Goal: Contribute content: Contribute content

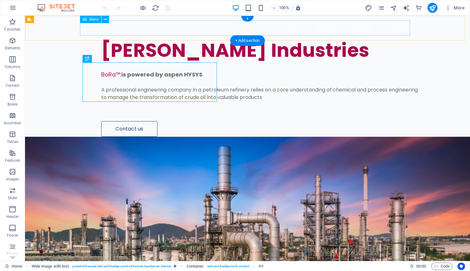
click at [356, 28] on nav "About Services Process Contact" at bounding box center [247, 28] width 330 height 15
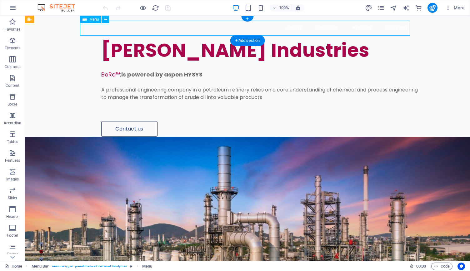
click at [356, 28] on nav "About Services Process Contact" at bounding box center [247, 28] width 330 height 15
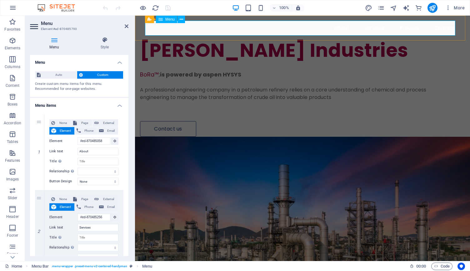
click at [406, 28] on nav "About Services Process Contact" at bounding box center [302, 28] width 315 height 15
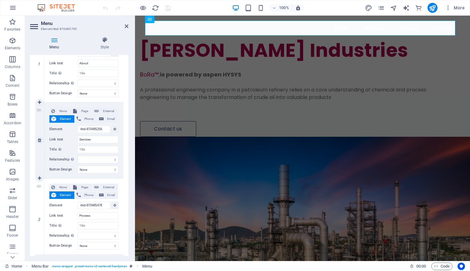
scroll to position [89, 0]
click at [79, 185] on span "Page" at bounding box center [85, 185] width 12 height 7
select select
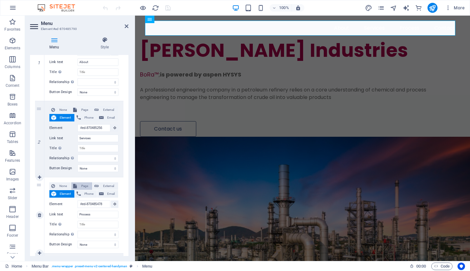
select select
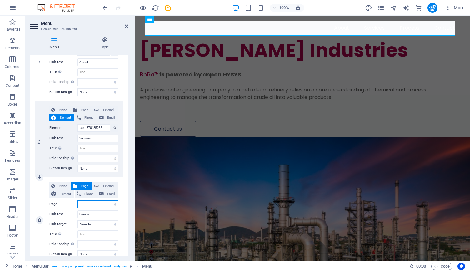
click at [86, 202] on select "Home Subpage Legal Notice Privacy" at bounding box center [97, 203] width 41 height 7
select select "1"
click at [77, 200] on select "Home Subpage Legal Notice Privacy" at bounding box center [97, 203] width 41 height 7
select select
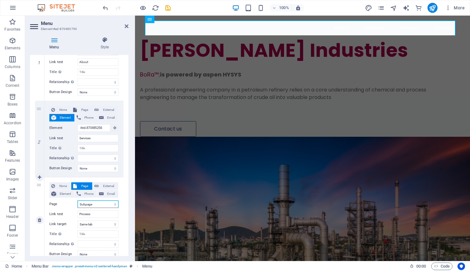
select select
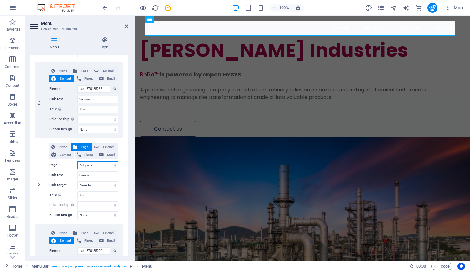
scroll to position [129, 0]
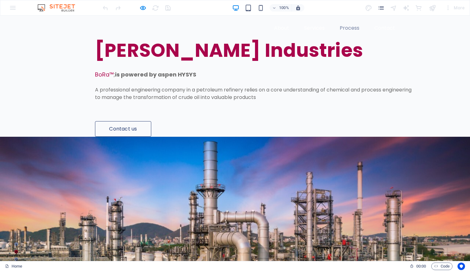
click at [350, 28] on link "Process" at bounding box center [349, 28] width 30 height 15
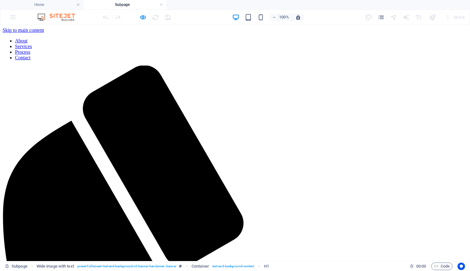
scroll to position [0, 0]
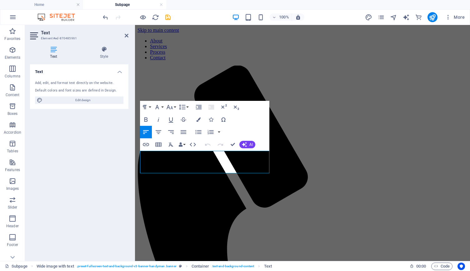
drag, startPoint x: 199, startPoint y: 169, endPoint x: 133, endPoint y: 152, distance: 68.6
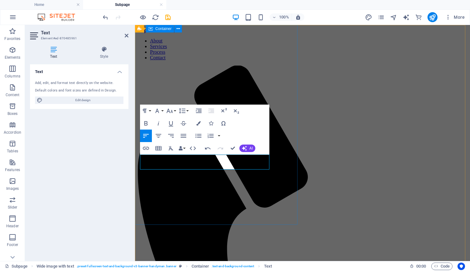
scroll to position [0, 2]
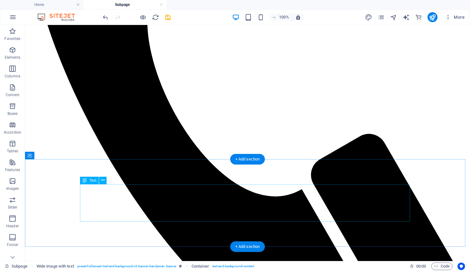
scroll to position [362, 0]
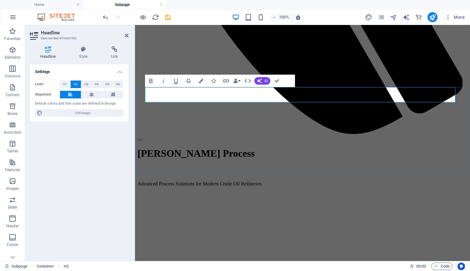
drag, startPoint x: 265, startPoint y: 95, endPoint x: 146, endPoint y: 92, distance: 118.4
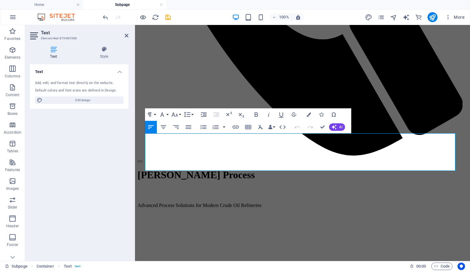
drag, startPoint x: 315, startPoint y: 158, endPoint x: 127, endPoint y: 131, distance: 189.9
click at [135, 131] on html "Skip to main content About Services Process Contact [PERSON_NAME] Process Advan…" at bounding box center [302, 271] width 335 height 1175
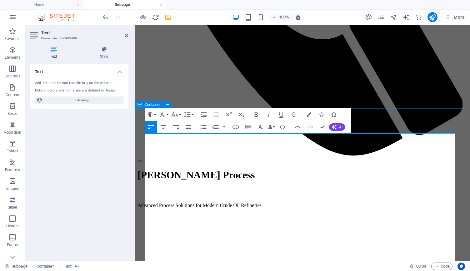
drag, startPoint x: 195, startPoint y: 151, endPoint x: 138, endPoint y: 131, distance: 60.3
drag, startPoint x: 306, startPoint y: 163, endPoint x: 145, endPoint y: 146, distance: 161.6
drag, startPoint x: 360, startPoint y: 200, endPoint x: 135, endPoint y: 178, distance: 225.2
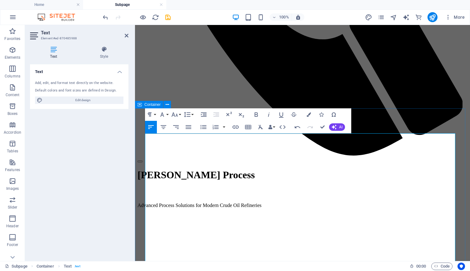
click at [189, 126] on icon "button" at bounding box center [188, 126] width 7 height 7
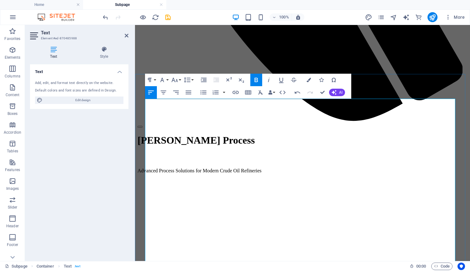
scroll to position [376, 0]
drag, startPoint x: 306, startPoint y: 126, endPoint x: 337, endPoint y: 116, distance: 32.6
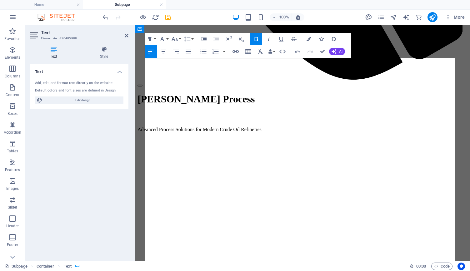
scroll to position [416, 0]
drag, startPoint x: 253, startPoint y: 234, endPoint x: 142, endPoint y: 179, distance: 123.4
click at [224, 52] on button "button" at bounding box center [223, 51] width 5 height 12
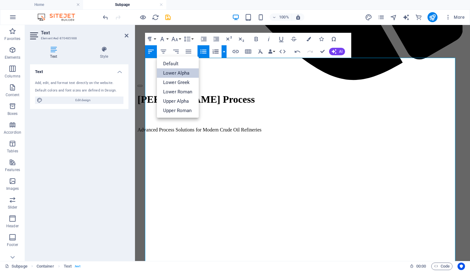
click at [180, 73] on link "Lower Alpha" at bounding box center [178, 72] width 42 height 9
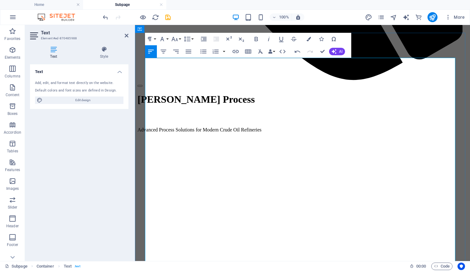
drag, startPoint x: 275, startPoint y: 210, endPoint x: 145, endPoint y: 180, distance: 134.0
click at [201, 52] on icon "button" at bounding box center [202, 51] width 7 height 7
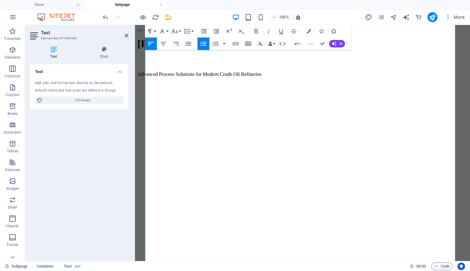
scroll to position [473, 0]
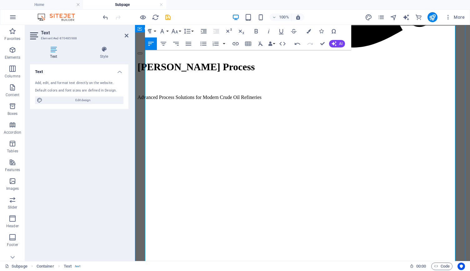
drag, startPoint x: 237, startPoint y: 224, endPoint x: 142, endPoint y: 198, distance: 99.1
click at [224, 42] on button "button" at bounding box center [223, 43] width 5 height 12
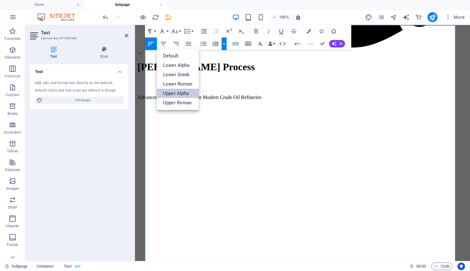
click at [185, 91] on link "Upper Alpha" at bounding box center [178, 93] width 42 height 9
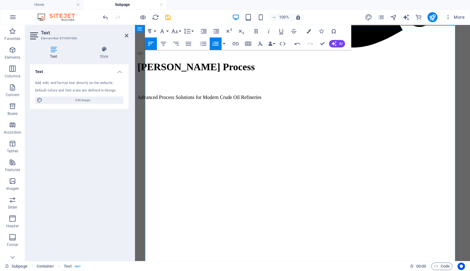
drag, startPoint x: 281, startPoint y: 178, endPoint x: 138, endPoint y: 149, distance: 145.6
click at [223, 43] on button "button" at bounding box center [223, 43] width 5 height 12
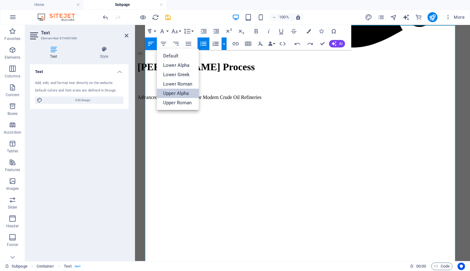
click at [189, 95] on link "Upper Alpha" at bounding box center [178, 93] width 42 height 9
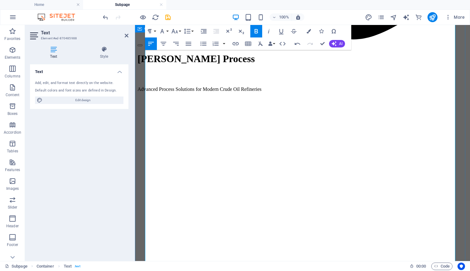
drag, startPoint x: 234, startPoint y: 213, endPoint x: 142, endPoint y: 192, distance: 94.1
click at [201, 44] on icon "button" at bounding box center [202, 43] width 7 height 7
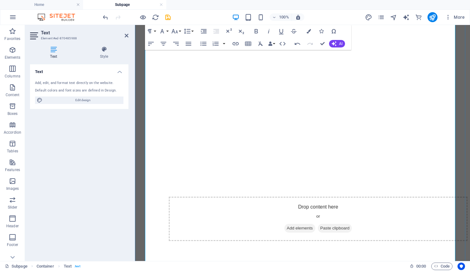
scroll to position [558, 0]
drag, startPoint x: 362, startPoint y: 150, endPoint x: 111, endPoint y: 142, distance: 251.1
click at [186, 45] on icon "button" at bounding box center [188, 44] width 6 height 4
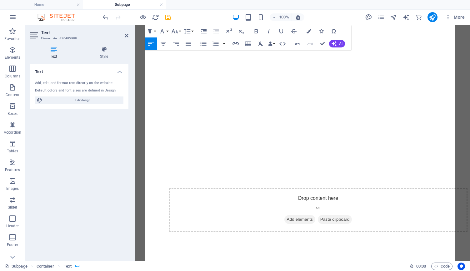
scroll to position [576, 0]
drag, startPoint x: 282, startPoint y: 178, endPoint x: 145, endPoint y: 155, distance: 138.6
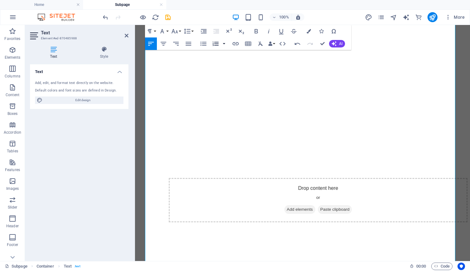
click at [224, 42] on button "button" at bounding box center [223, 43] width 5 height 12
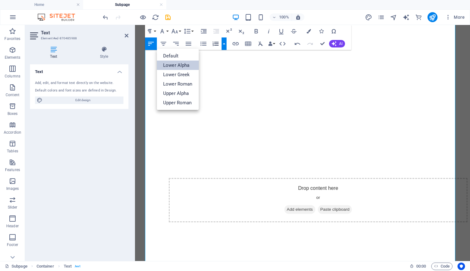
click at [185, 66] on link "Lower Alpha" at bounding box center [178, 65] width 42 height 9
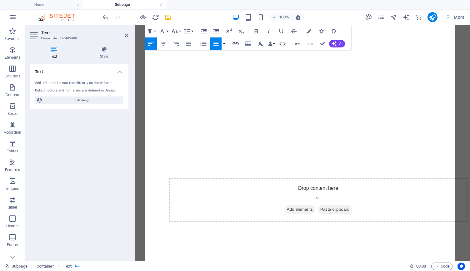
drag, startPoint x: 173, startPoint y: 215, endPoint x: 145, endPoint y: 206, distance: 28.8
click at [188, 44] on icon "button" at bounding box center [188, 44] width 6 height 4
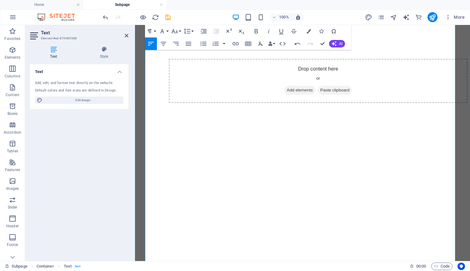
drag, startPoint x: 250, startPoint y: 141, endPoint x: 146, endPoint y: 116, distance: 106.5
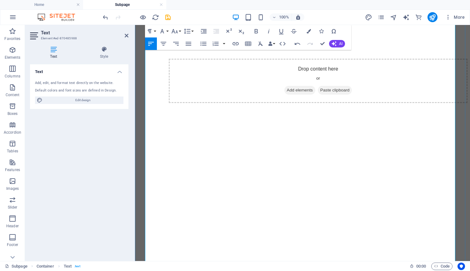
click at [224, 43] on button "button" at bounding box center [223, 43] width 5 height 12
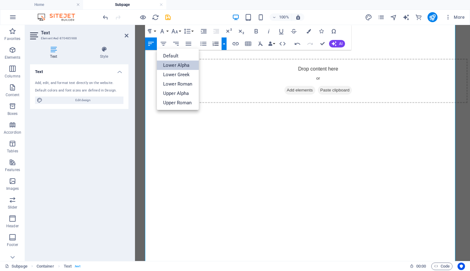
click at [170, 67] on link "Lower Alpha" at bounding box center [178, 65] width 42 height 9
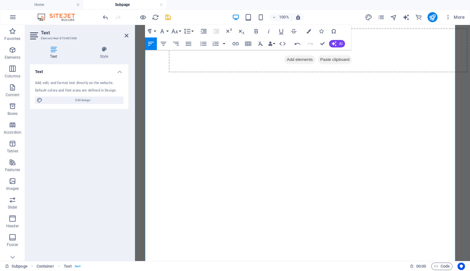
scroll to position [731, 0]
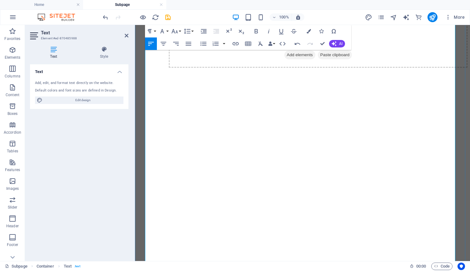
drag, startPoint x: 277, startPoint y: 211, endPoint x: 139, endPoint y: 180, distance: 142.0
click at [224, 46] on button "button" at bounding box center [223, 43] width 5 height 12
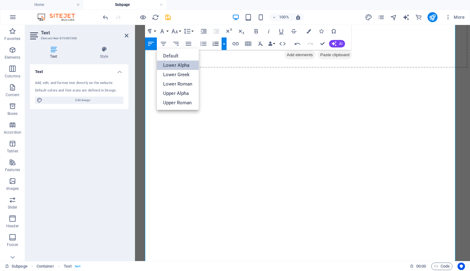
click at [188, 66] on link "Lower Alpha" at bounding box center [178, 65] width 42 height 9
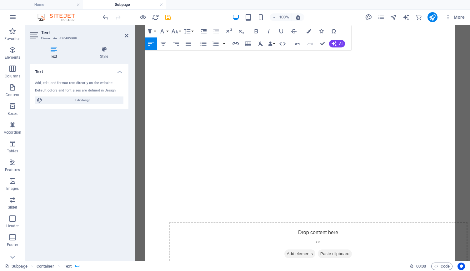
drag, startPoint x: 311, startPoint y: 189, endPoint x: 131, endPoint y: 201, distance: 180.6
click at [185, 45] on icon "button" at bounding box center [188, 43] width 7 height 7
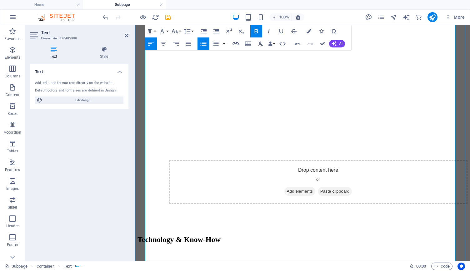
scroll to position [838, 0]
drag, startPoint x: 246, startPoint y: 215, endPoint x: 146, endPoint y: 151, distance: 118.5
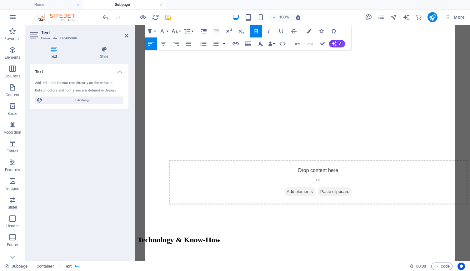
drag, startPoint x: 234, startPoint y: 178, endPoint x: 135, endPoint y: 175, distance: 99.6
click at [135, 175] on html "Skip to main content About Services Process Contact [PERSON_NAME] Process Advan…" at bounding box center [302, 225] width 335 height 2076
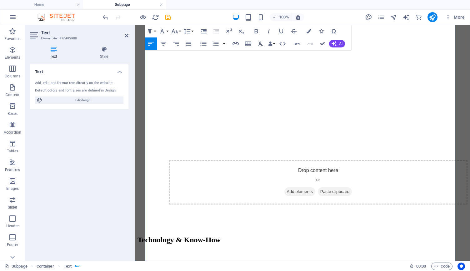
drag, startPoint x: 249, startPoint y: 179, endPoint x: 124, endPoint y: 155, distance: 127.1
click at [135, 155] on html "Skip to main content About Services Process Contact [PERSON_NAME] Process Advan…" at bounding box center [302, 230] width 335 height 2086
click at [224, 43] on button "button" at bounding box center [223, 43] width 5 height 12
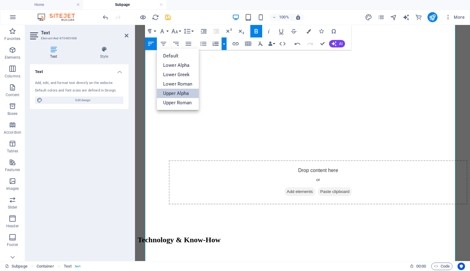
click at [174, 92] on link "Upper Alpha" at bounding box center [178, 93] width 42 height 9
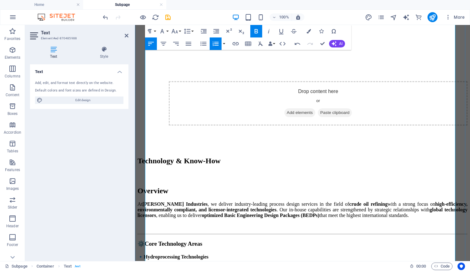
scroll to position [926, 0]
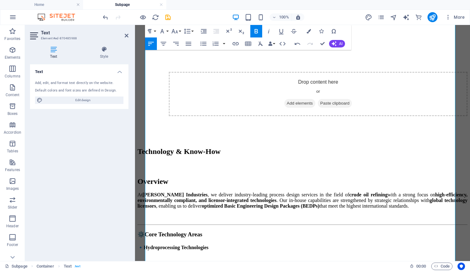
drag, startPoint x: 340, startPoint y: 150, endPoint x: 120, endPoint y: 141, distance: 220.3
click at [135, 141] on html "Skip to main content About Services Process Contact [PERSON_NAME] Process Advan…" at bounding box center [302, 145] width 335 height 2093
click at [224, 45] on button "button" at bounding box center [223, 43] width 5 height 12
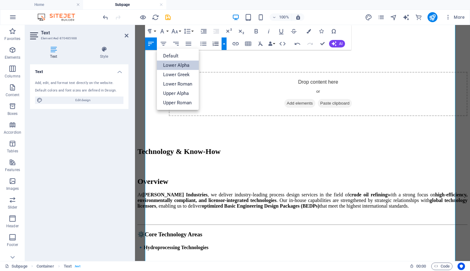
click at [178, 65] on link "Lower Alpha" at bounding box center [178, 65] width 42 height 9
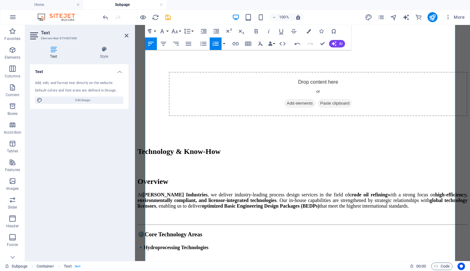
drag, startPoint x: 264, startPoint y: 180, endPoint x: 125, endPoint y: 169, distance: 140.0
click at [135, 169] on html "Skip to main content About Services Process Contact [PERSON_NAME] Process Advan…" at bounding box center [302, 140] width 335 height 2083
click at [189, 43] on icon "button" at bounding box center [188, 43] width 7 height 7
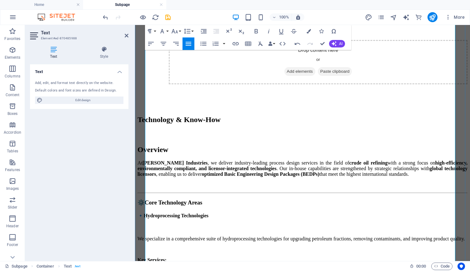
scroll to position [977, 0]
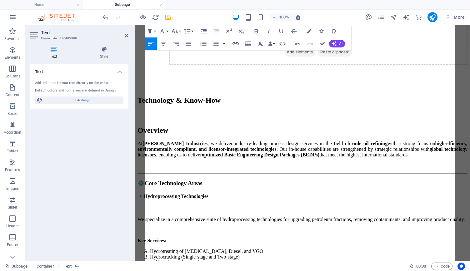
drag, startPoint x: 214, startPoint y: 216, endPoint x: 141, endPoint y: 162, distance: 90.9
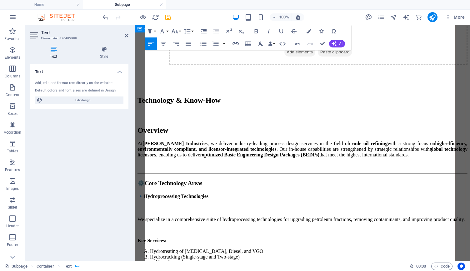
click at [224, 44] on button "button" at bounding box center [223, 43] width 5 height 12
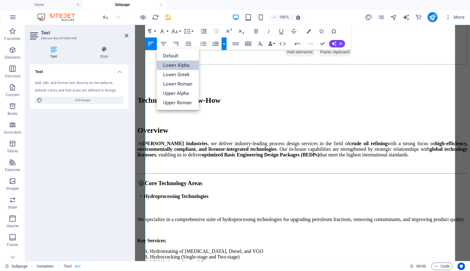
click at [184, 66] on link "Lower Alpha" at bounding box center [178, 65] width 42 height 9
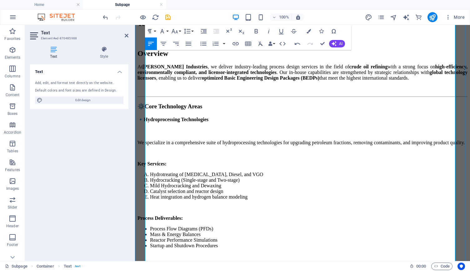
scroll to position [1055, 0]
drag, startPoint x: 313, startPoint y: 191, endPoint x: 135, endPoint y: 180, distance: 179.3
click at [135, 180] on html "Skip to main content About Services Process Contact [PERSON_NAME] Process Advan…" at bounding box center [302, 10] width 335 height 2080
click at [187, 45] on icon "button" at bounding box center [188, 43] width 7 height 7
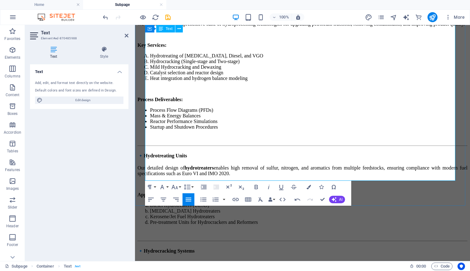
scroll to position [1174, 0]
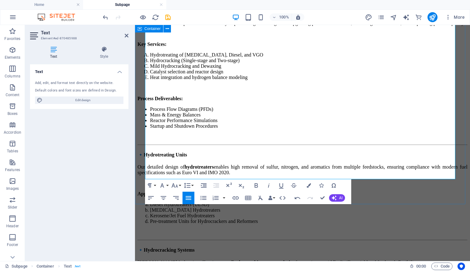
drag, startPoint x: 391, startPoint y: 169, endPoint x: 129, endPoint y: 162, distance: 262.3
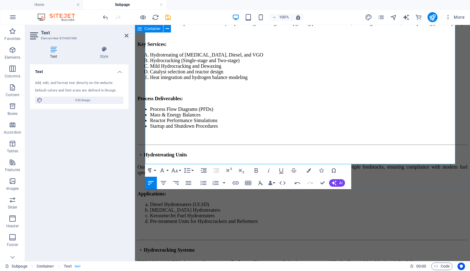
drag, startPoint x: 290, startPoint y: 143, endPoint x: 140, endPoint y: 101, distance: 156.1
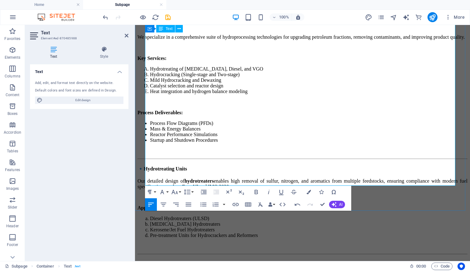
drag, startPoint x: 216, startPoint y: 156, endPoint x: 174, endPoint y: 154, distance: 42.8
drag, startPoint x: 286, startPoint y: 168, endPoint x: 230, endPoint y: 163, distance: 56.4
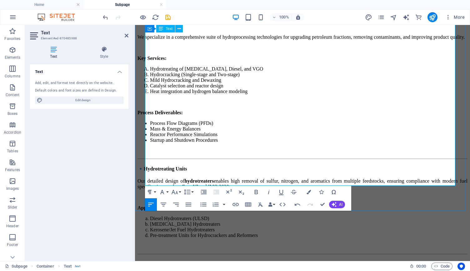
scroll to position [30, 2]
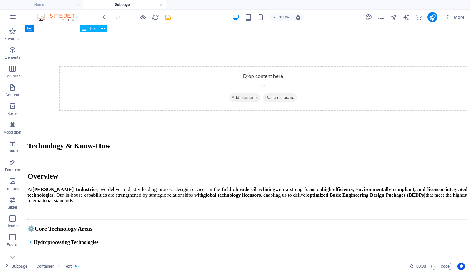
scroll to position [1077, 0]
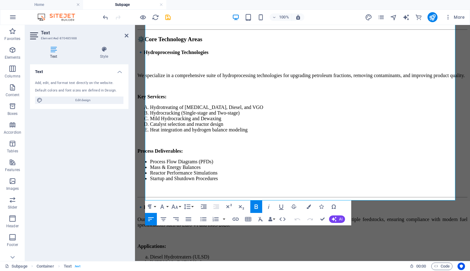
scroll to position [1145, 0]
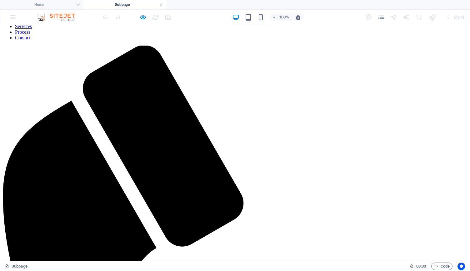
scroll to position [0, 0]
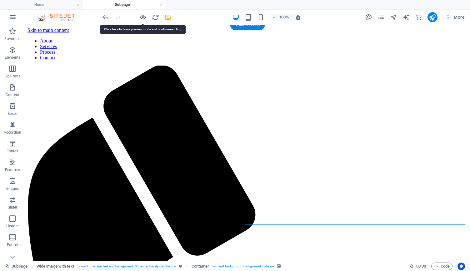
select select "px"
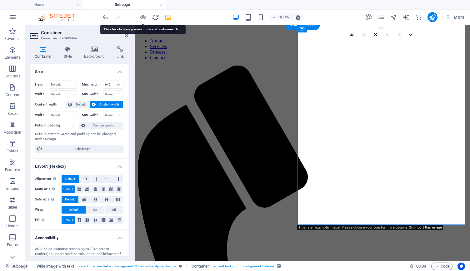
click at [90, 55] on h4 "Background" at bounding box center [95, 52] width 33 height 13
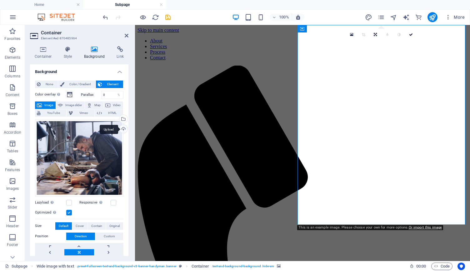
click at [122, 130] on div "Upload" at bounding box center [122, 129] width 9 height 9
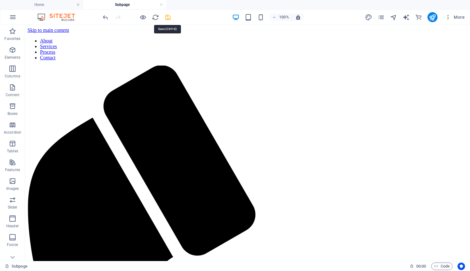
click at [167, 16] on icon "save" at bounding box center [167, 17] width 7 height 7
click at [432, 15] on icon "publish" at bounding box center [431, 17] width 7 height 7
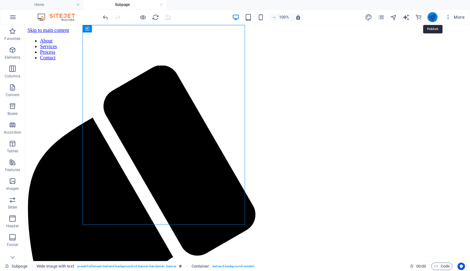
click at [431, 17] on icon "publish" at bounding box center [431, 17] width 7 height 7
